Goal: Task Accomplishment & Management: Manage account settings

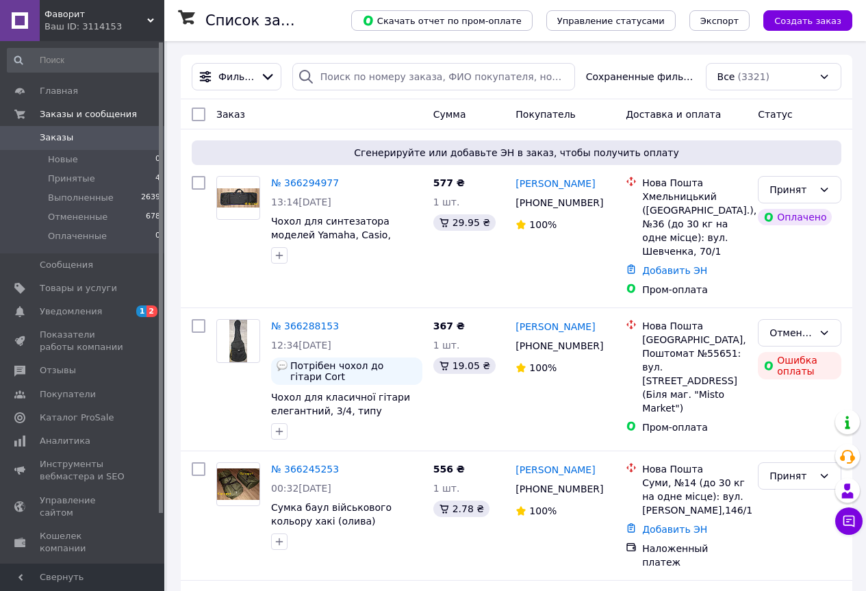
click at [291, 181] on link "№ 366294977" at bounding box center [305, 182] width 68 height 11
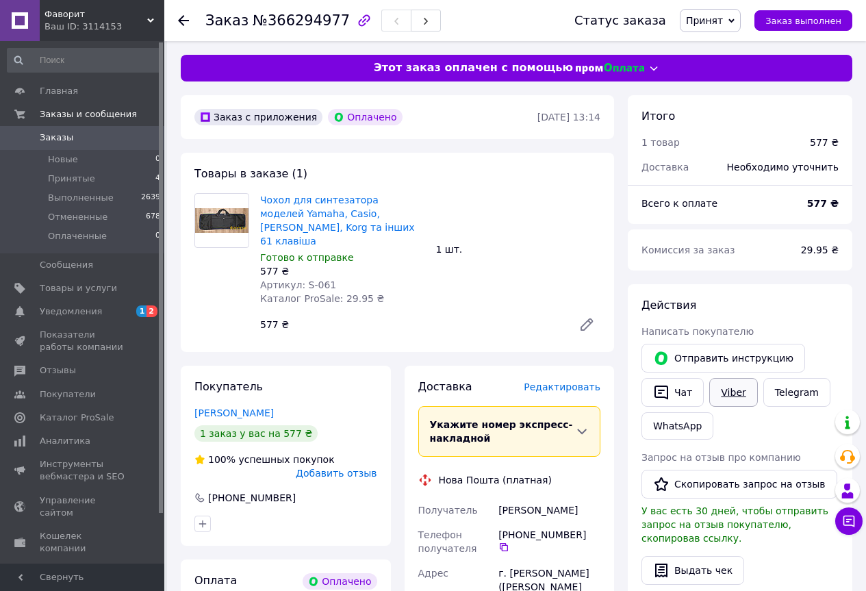
click at [725, 396] on link "Viber" at bounding box center [733, 392] width 48 height 29
click at [88, 311] on span "Уведомления" at bounding box center [71, 311] width 62 height 12
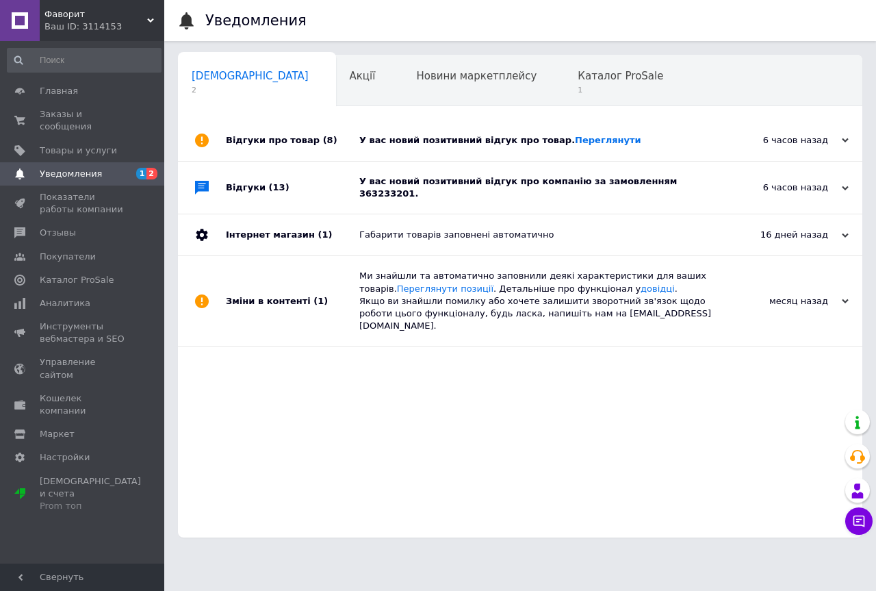
click at [637, 137] on div "У вас новий позитивний відгук про товар. Переглянути" at bounding box center [535, 140] width 352 height 12
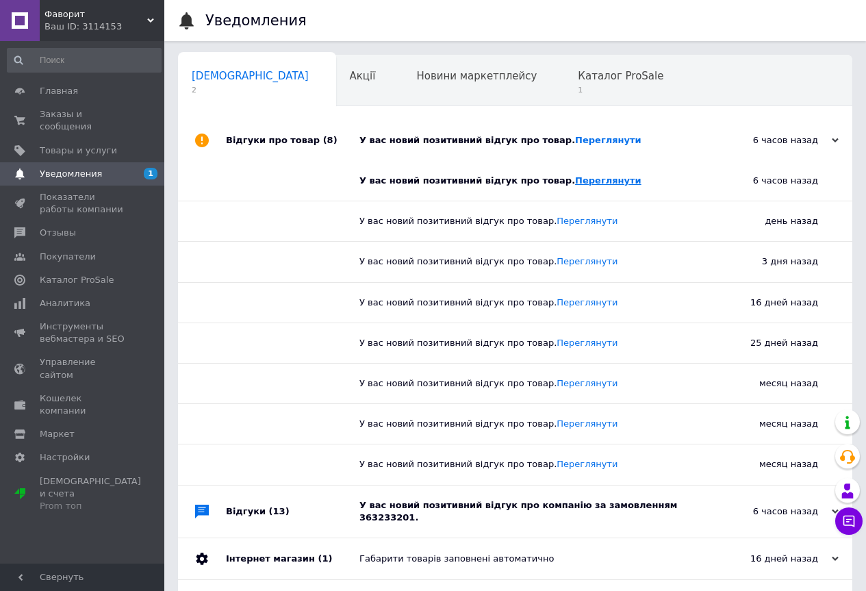
click at [575, 178] on link "Переглянути" at bounding box center [608, 180] width 66 height 10
click at [578, 81] on span "Каталог ProSale" at bounding box center [621, 76] width 86 height 12
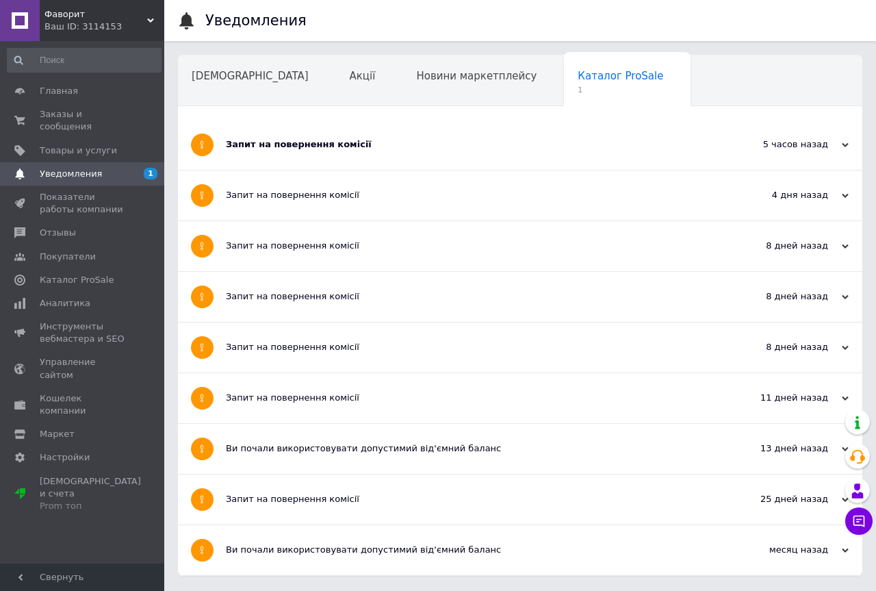
click at [539, 134] on div "Запит на повернення комісії" at bounding box center [469, 145] width 486 height 50
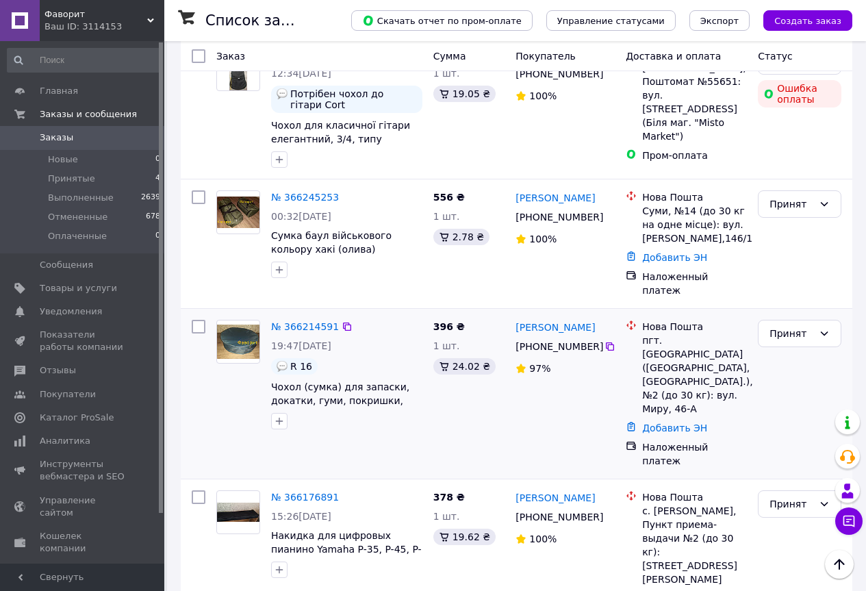
scroll to position [342, 0]
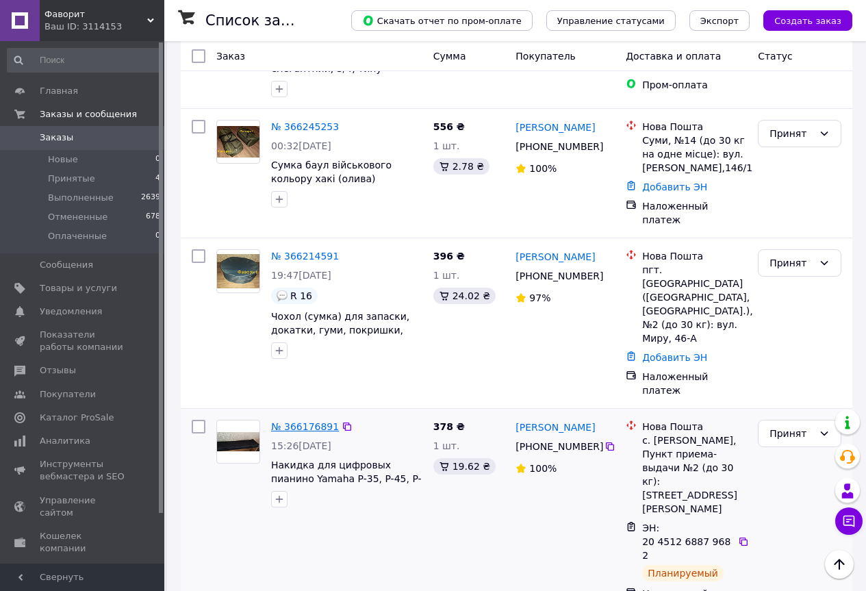
click at [302, 421] on link "№ 366176891" at bounding box center [305, 426] width 68 height 11
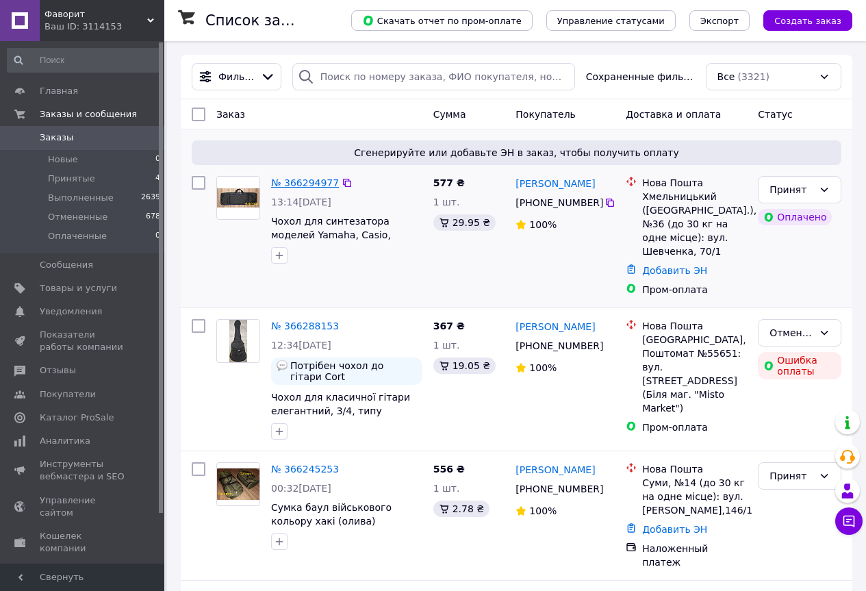
click at [289, 183] on link "№ 366294977" at bounding box center [305, 182] width 68 height 11
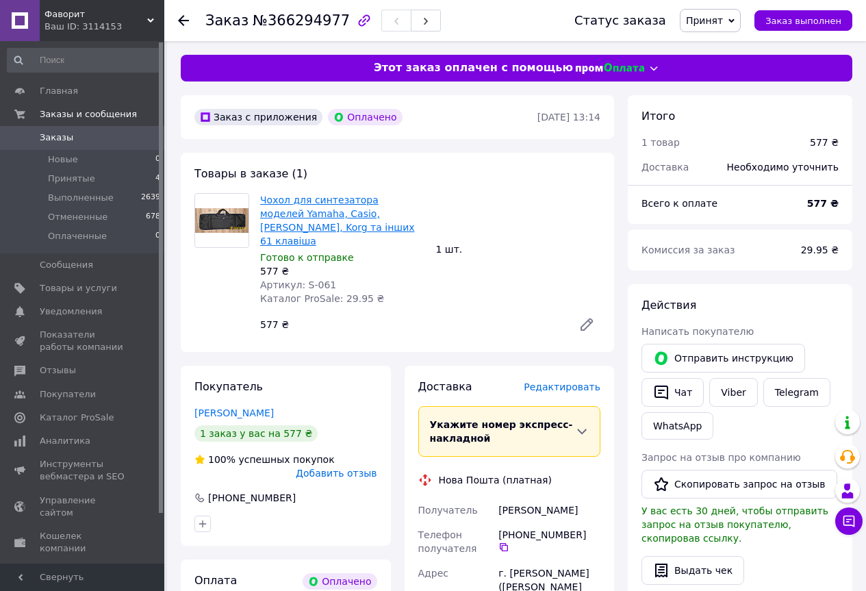
click at [268, 207] on link "Чохол для синтезатора моделей Yamaha, Casio, [PERSON_NAME], Korg та інших 61 кл…" at bounding box center [337, 220] width 155 height 52
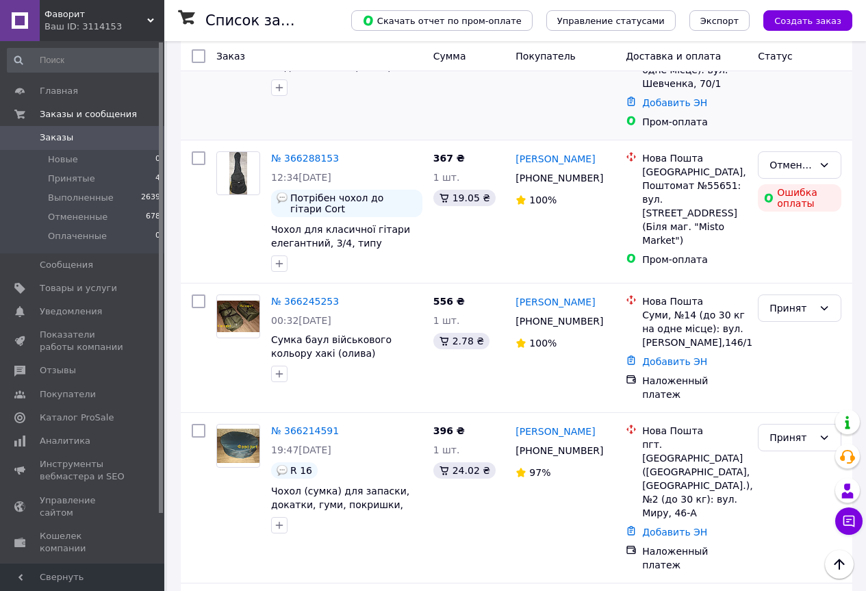
scroll to position [205, 0]
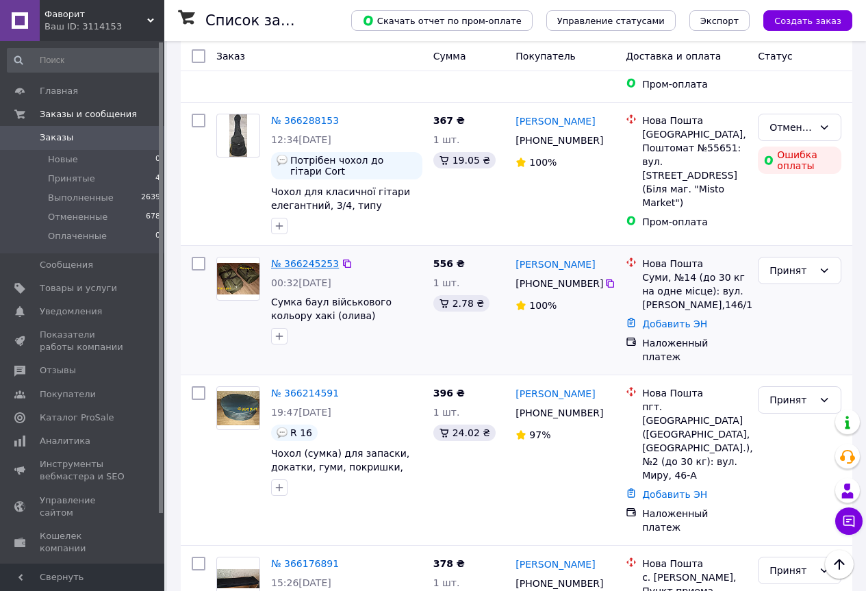
click at [301, 263] on link "№ 366245253" at bounding box center [305, 263] width 68 height 11
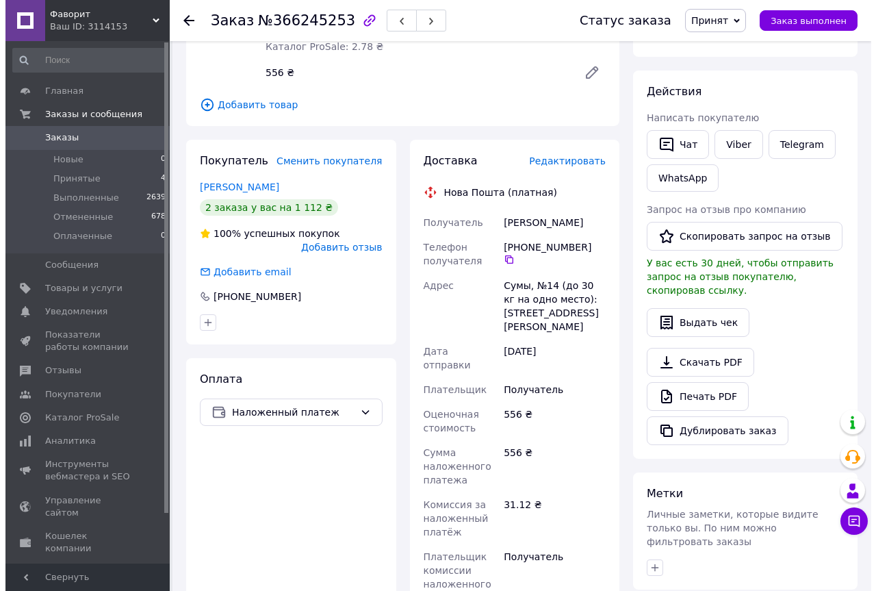
scroll to position [205, 0]
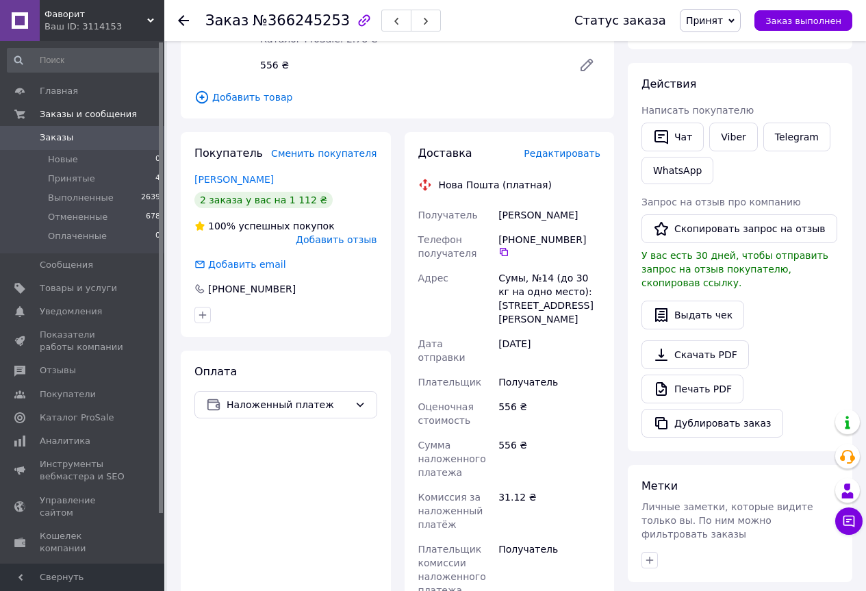
click at [586, 150] on span "Редактировать" at bounding box center [561, 153] width 77 height 11
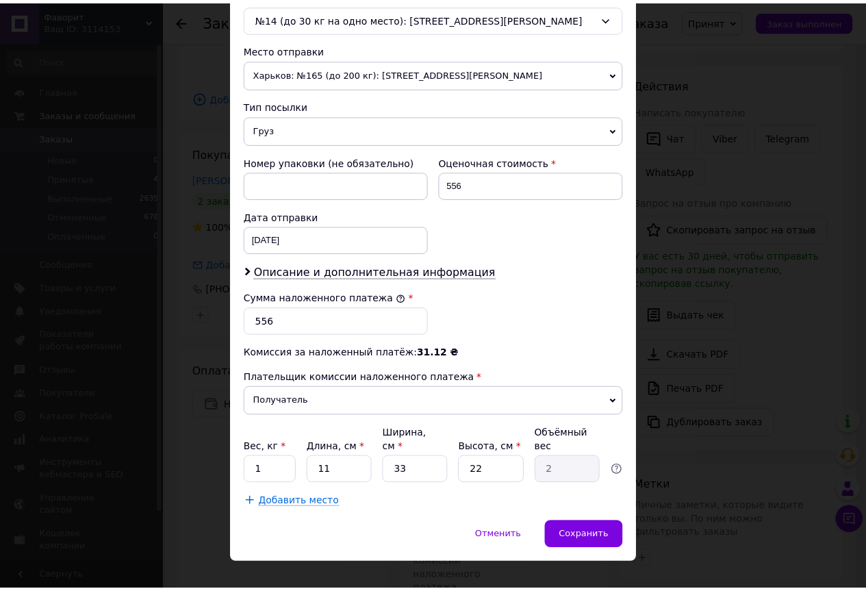
scroll to position [454, 0]
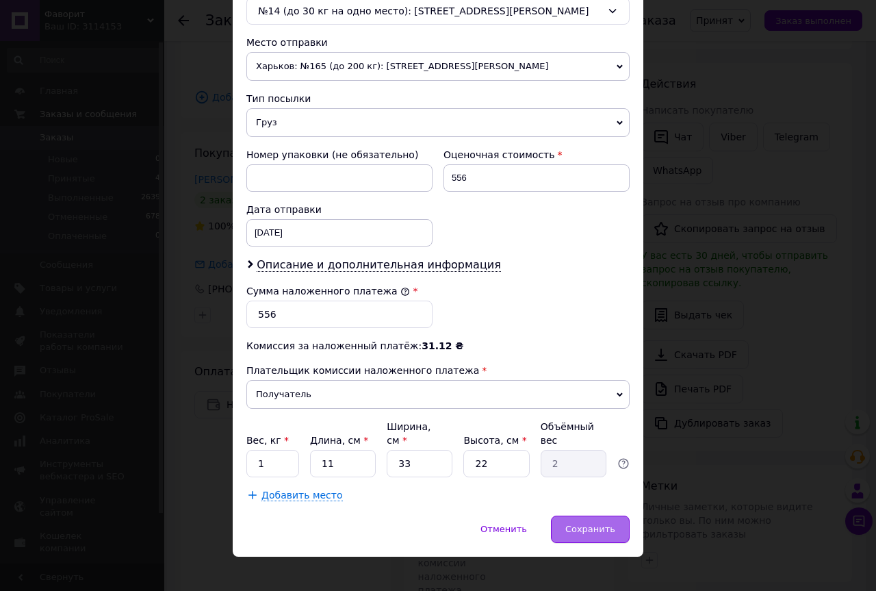
click at [569, 515] on div "Сохранить" at bounding box center [590, 528] width 79 height 27
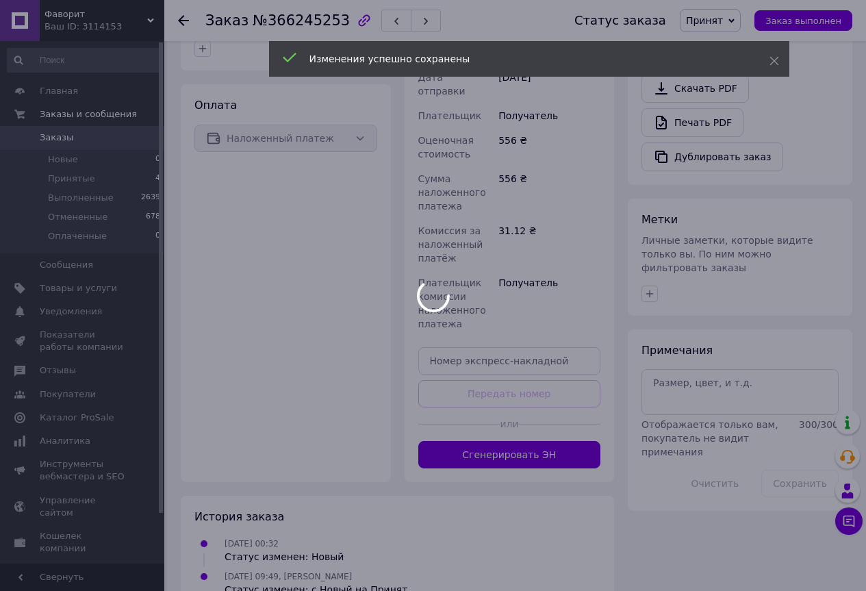
scroll to position [479, 0]
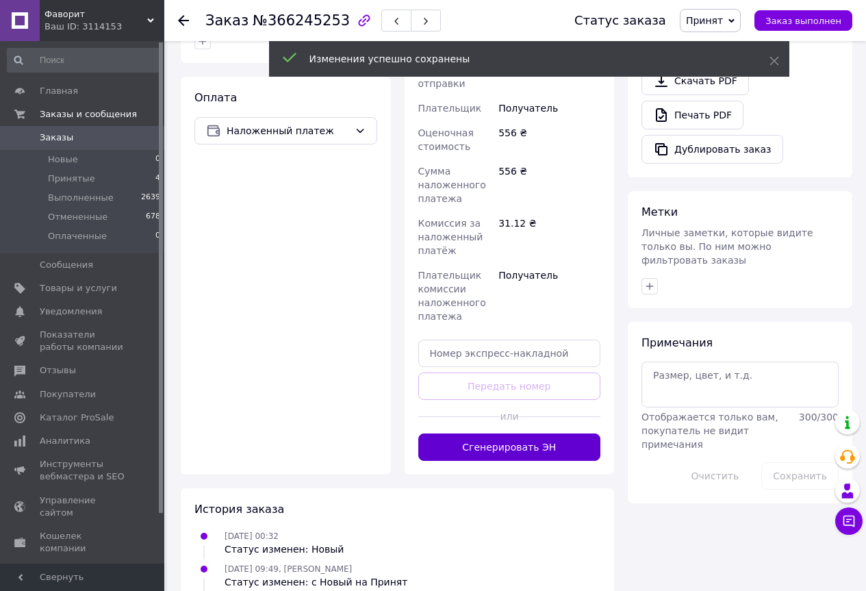
click at [517, 433] on button "Сгенерировать ЭН" at bounding box center [509, 446] width 183 height 27
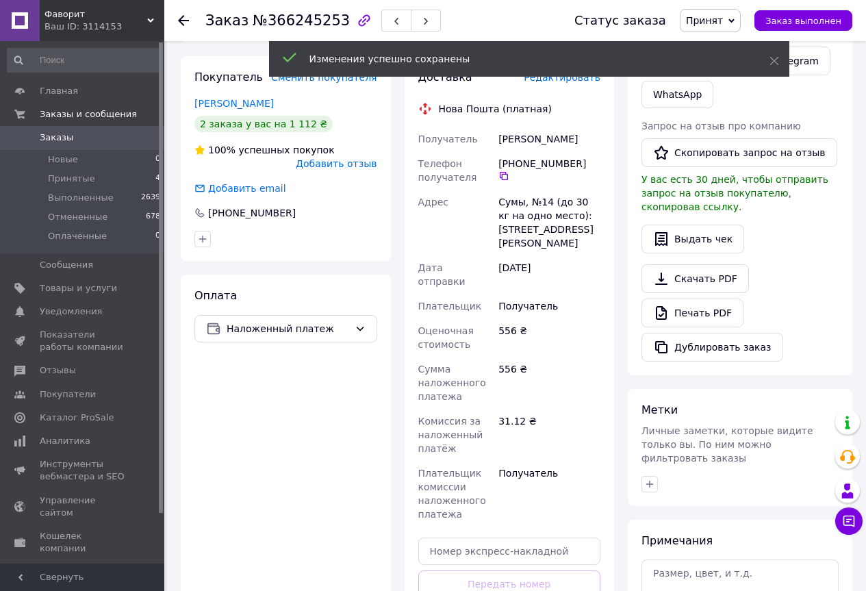
scroll to position [205, 0]
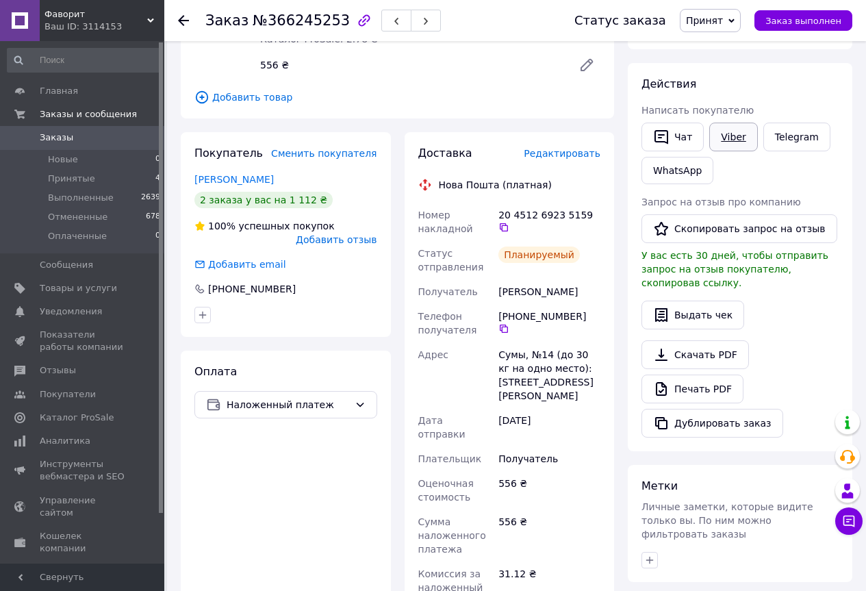
click at [723, 134] on link "Viber" at bounding box center [733, 136] width 48 height 29
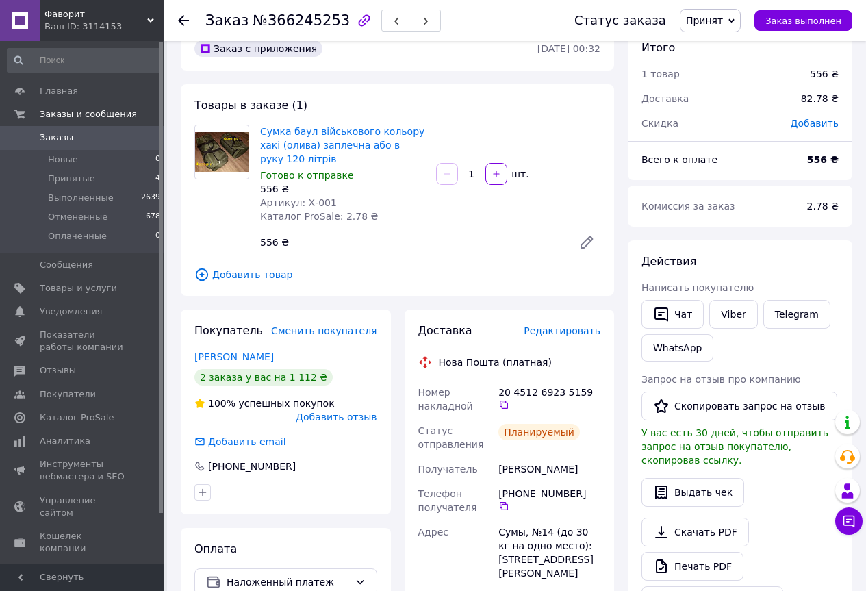
scroll to position [0, 0]
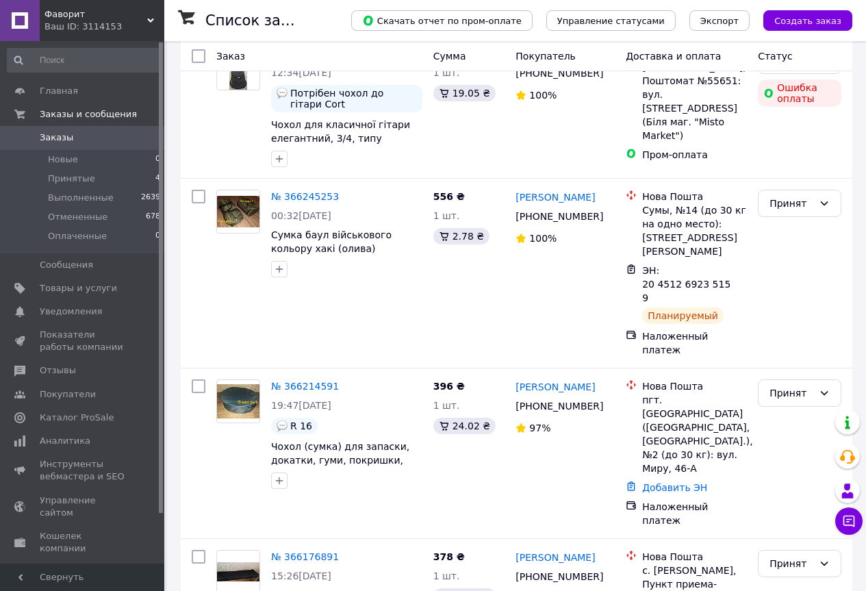
scroll to position [274, 0]
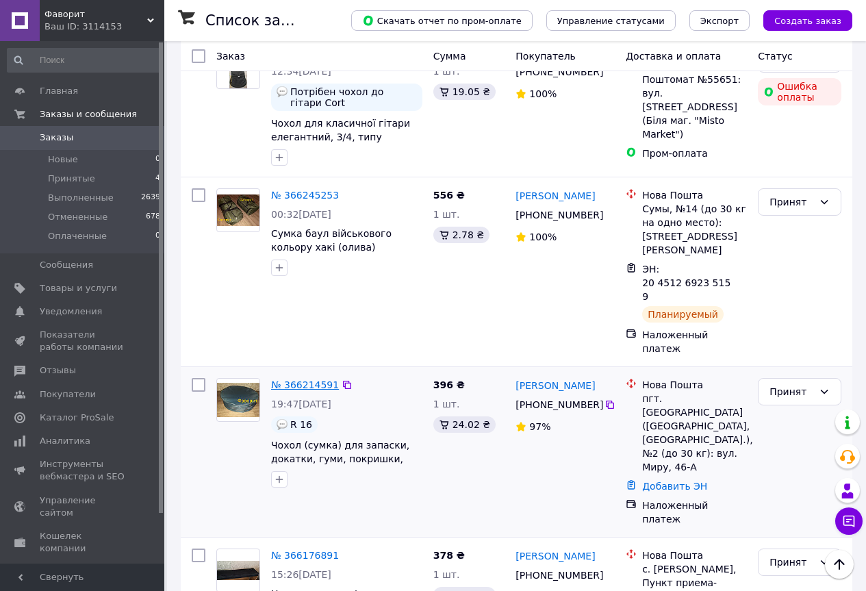
click at [316, 379] on link "№ 366214591" at bounding box center [305, 384] width 68 height 11
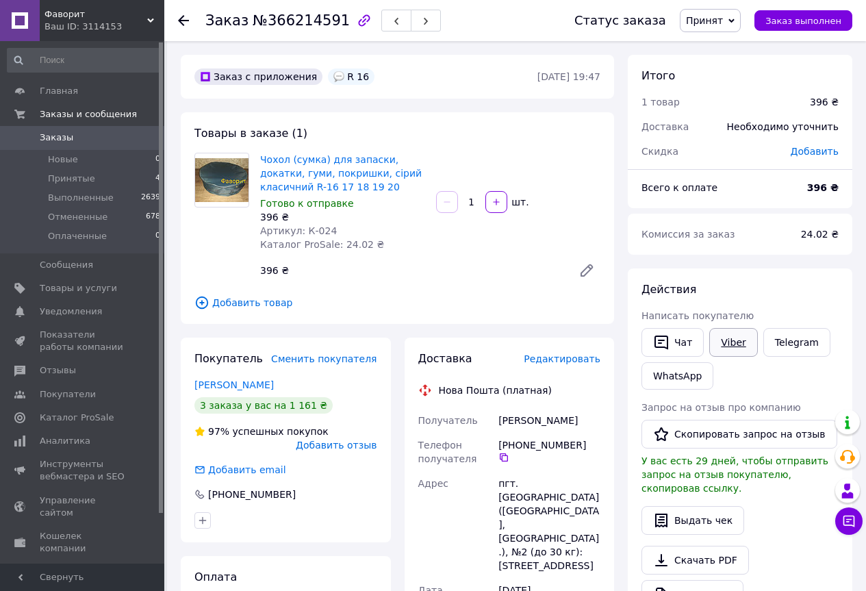
click at [720, 345] on link "Viber" at bounding box center [733, 342] width 48 height 29
click at [559, 360] on span "Редактировать" at bounding box center [561, 358] width 77 height 11
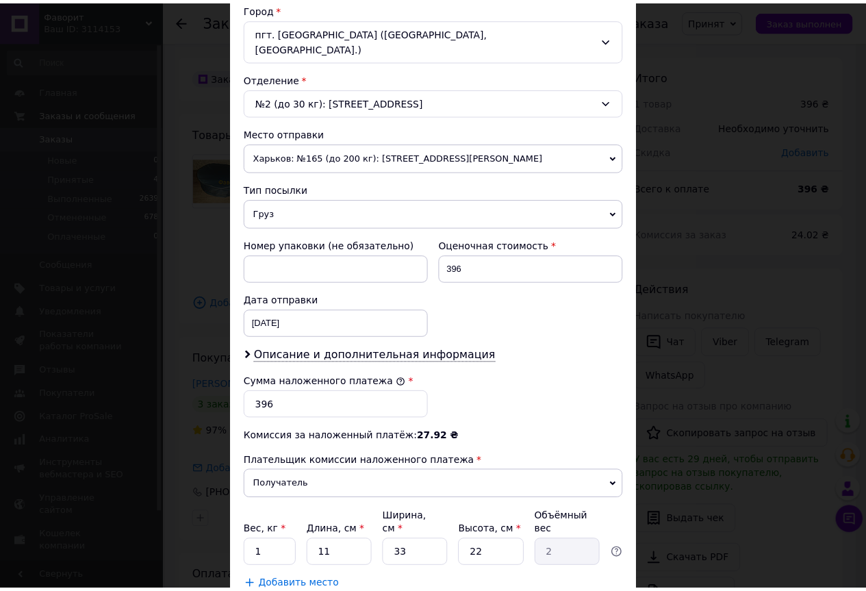
scroll to position [454, 0]
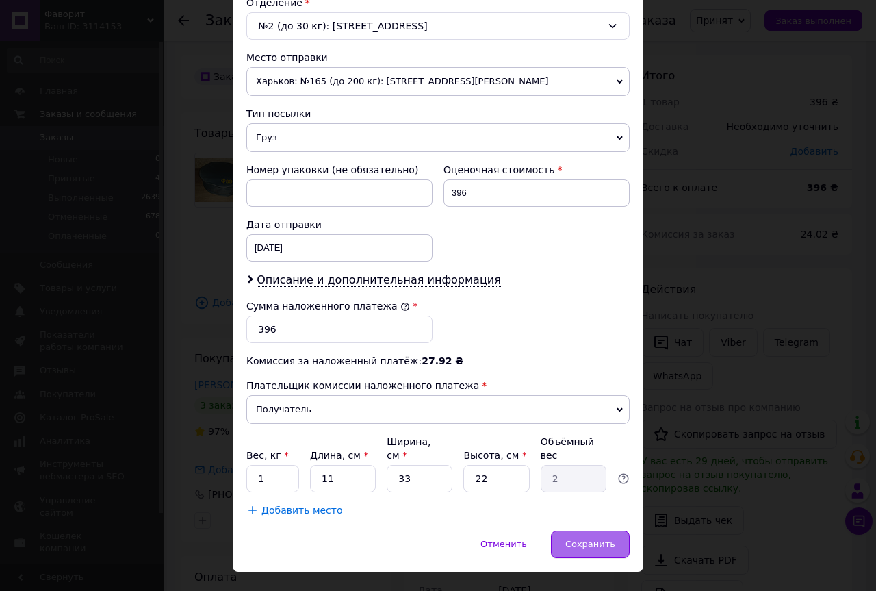
click at [595, 539] on span "Сохранить" at bounding box center [590, 544] width 50 height 10
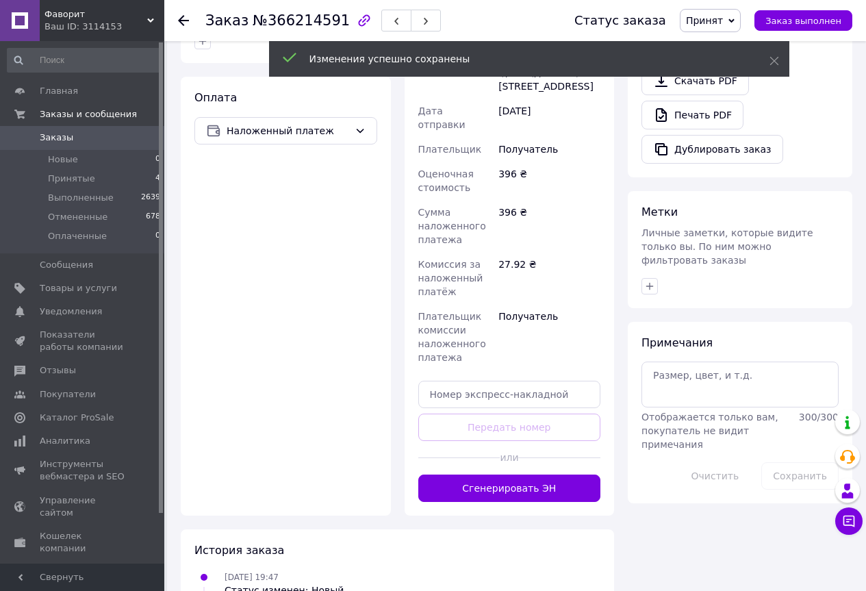
click at [582, 474] on button "Сгенерировать ЭН" at bounding box center [509, 487] width 183 height 27
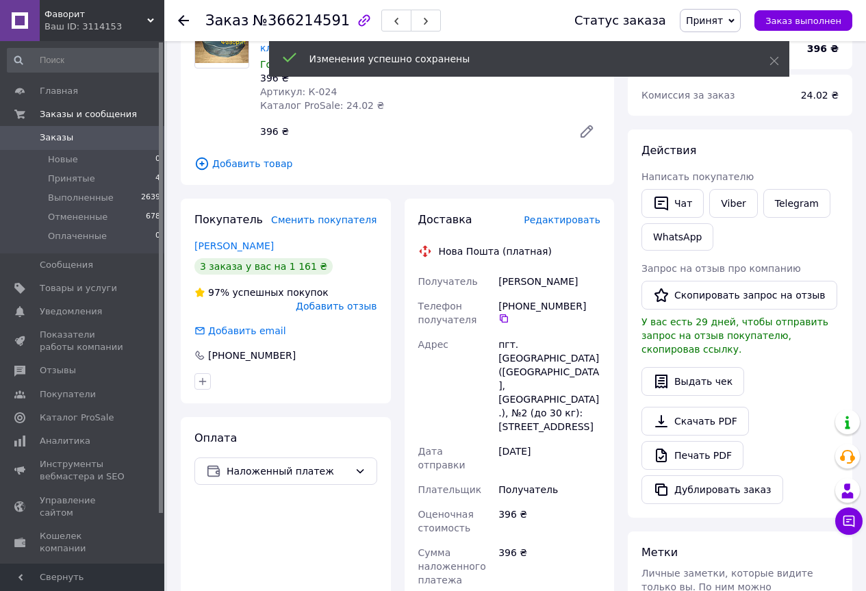
scroll to position [137, 0]
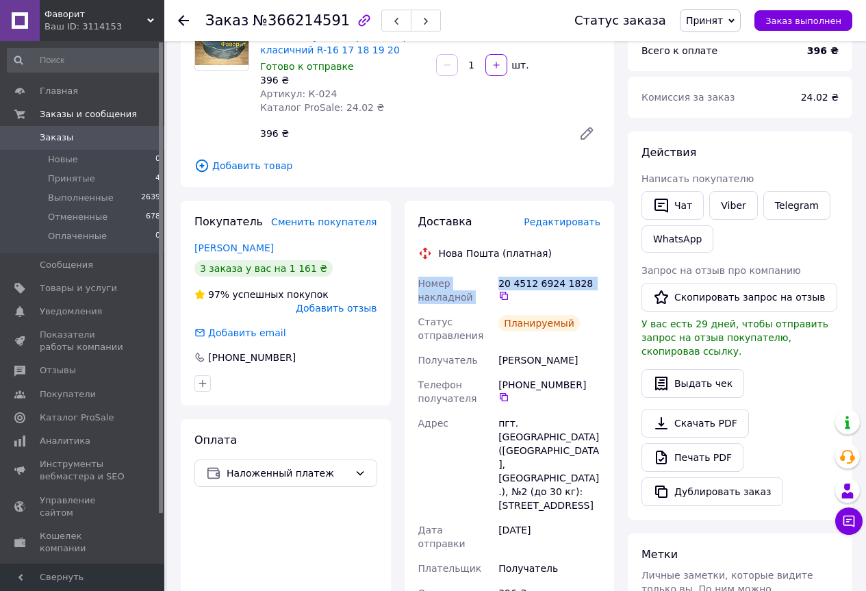
drag, startPoint x: 418, startPoint y: 281, endPoint x: 569, endPoint y: 293, distance: 151.7
click at [569, 293] on div "Номер накладной 20 4512 6924 1828   Статус отправления Планируемый Получатель Ш…" at bounding box center [509, 549] width 188 height 556
copy div "Номер накладной 20 4512 6924 1828"
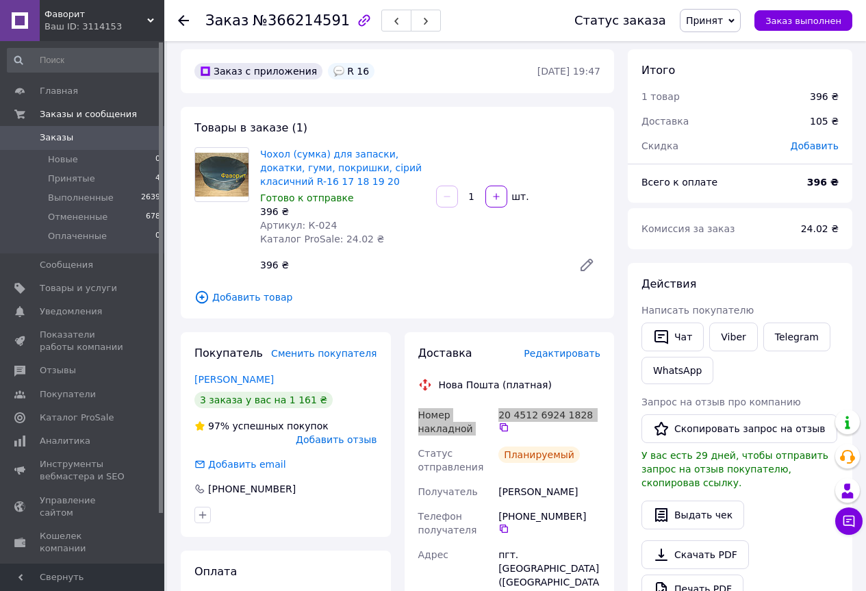
scroll to position [0, 0]
